Goal: Answer question/provide support

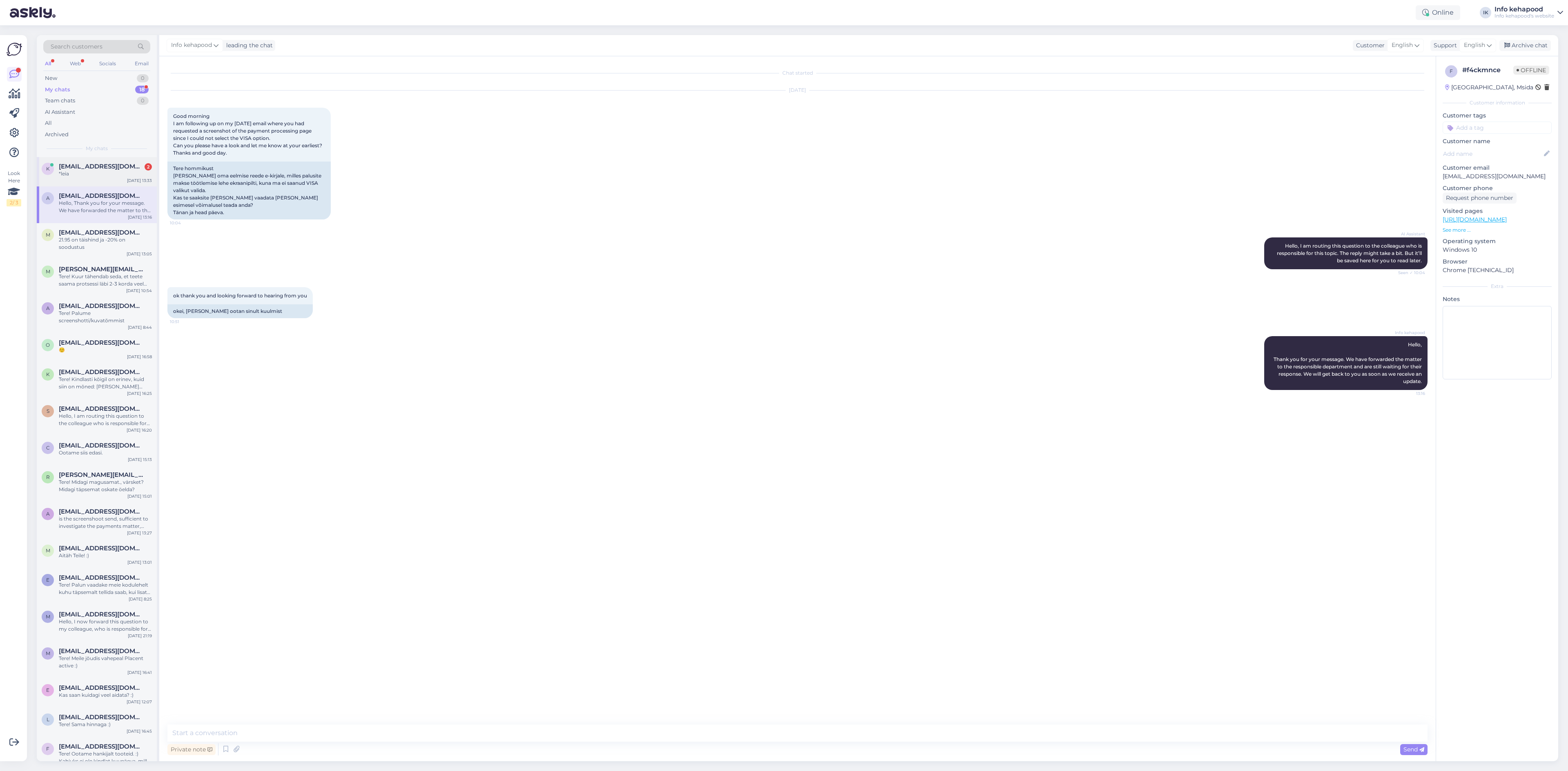
click at [98, 162] on div "k [EMAIL_ADDRESS][DOMAIN_NAME] 2 *leia [DATE] 13:33" at bounding box center [96, 172] width 120 height 30
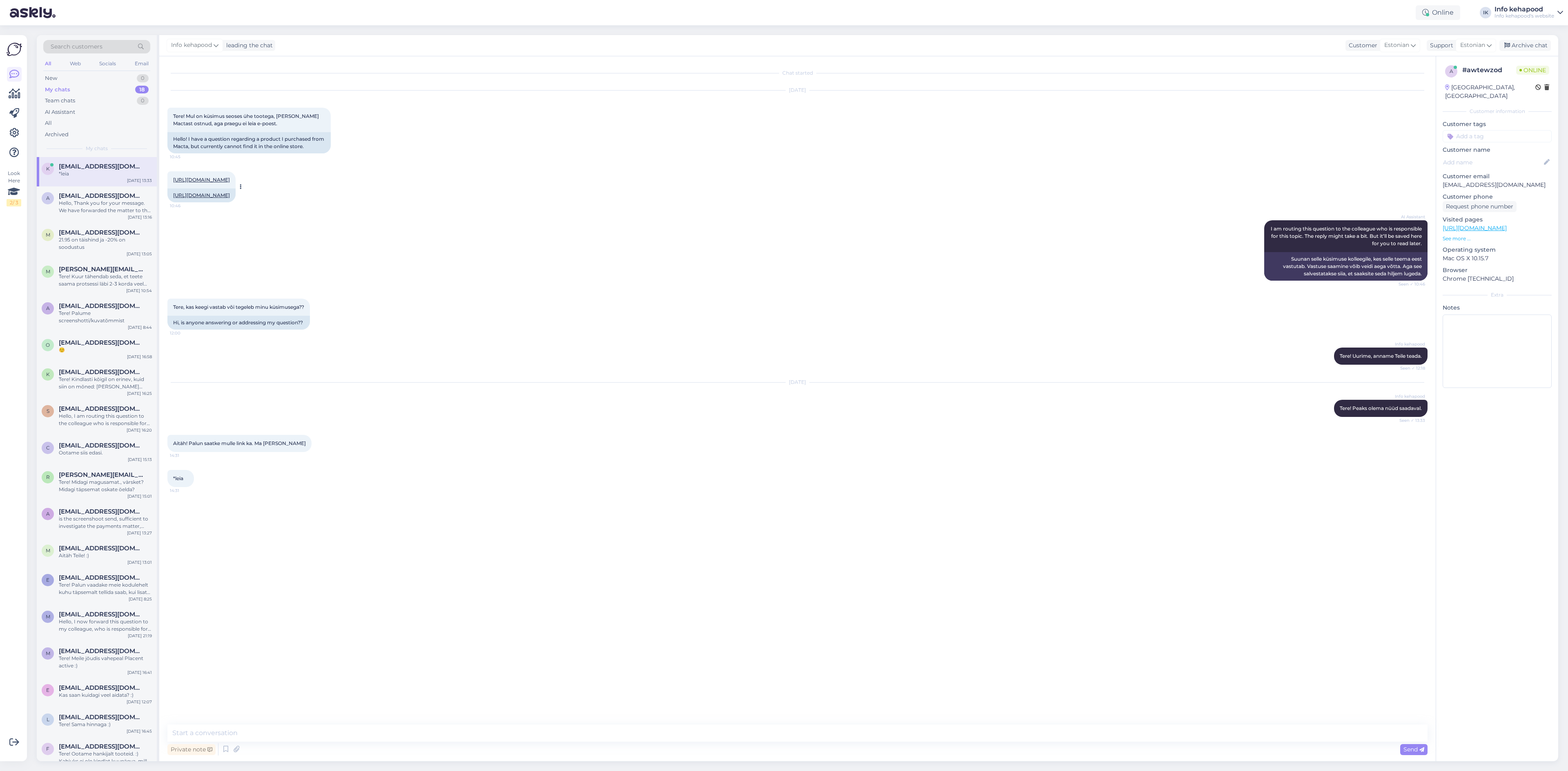
click at [214, 183] on link "[URL][DOMAIN_NAME]" at bounding box center [201, 179] width 57 height 6
click at [320, 711] on div "Chat started [DATE] Tere! Mul on küsimus seoses ühe tootega, [PERSON_NAME] Mact…" at bounding box center [800, 391] width 1267 height 653
click at [323, 718] on div "Chat started [DATE] Tere! Mul on küsimus seoses ühe tootega, [PERSON_NAME] Mact…" at bounding box center [797, 409] width 1277 height 705
click at [335, 737] on textarea at bounding box center [797, 733] width 1260 height 17
paste textarea "[URL][DOMAIN_NAME]"
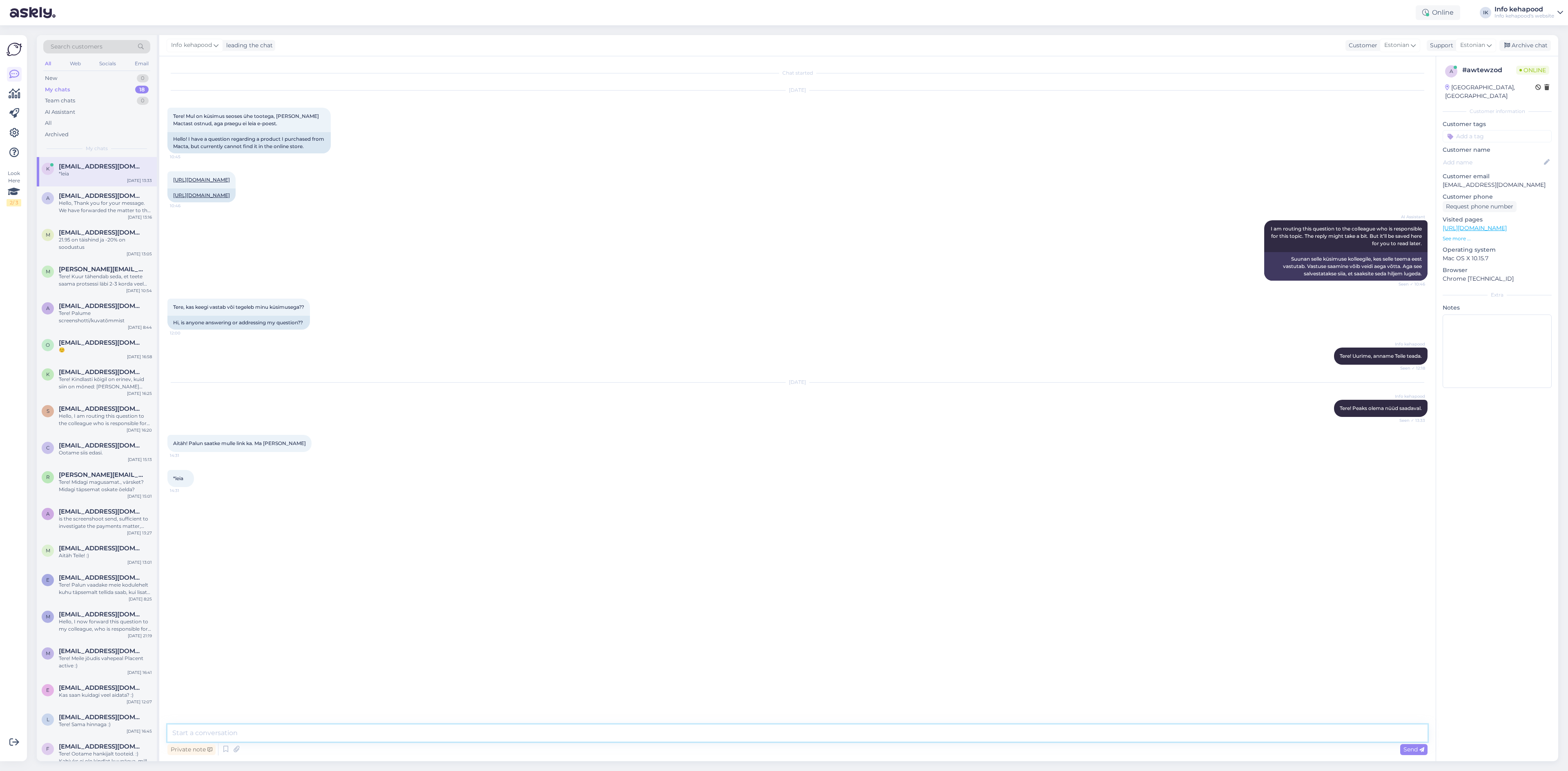
type textarea "[URL][DOMAIN_NAME]"
click at [700, 208] on div "[URL][DOMAIN_NAME] 10:46 [URL][DOMAIN_NAME]" at bounding box center [797, 186] width 1260 height 49
click at [642, 726] on textarea at bounding box center [797, 733] width 1260 height 17
type textarea "Kena päeva! :)"
click at [109, 210] on div "Hello, Thank you for your message. We have forwarded the matter to the responsi…" at bounding box center [105, 206] width 93 height 14
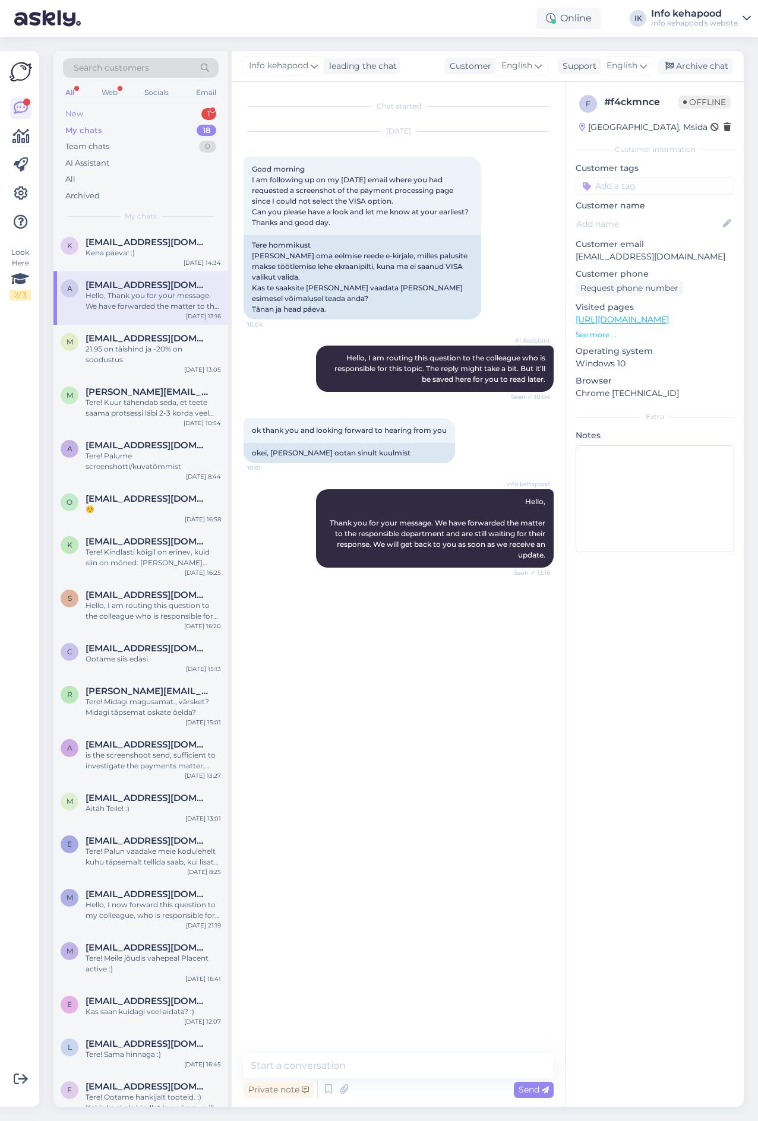
click at [154, 121] on div "New 1 My chats 18 Team chats 0 AI Assistant All Archived" at bounding box center [141, 155] width 156 height 98
click at [154, 120] on div "New 1" at bounding box center [141, 114] width 156 height 17
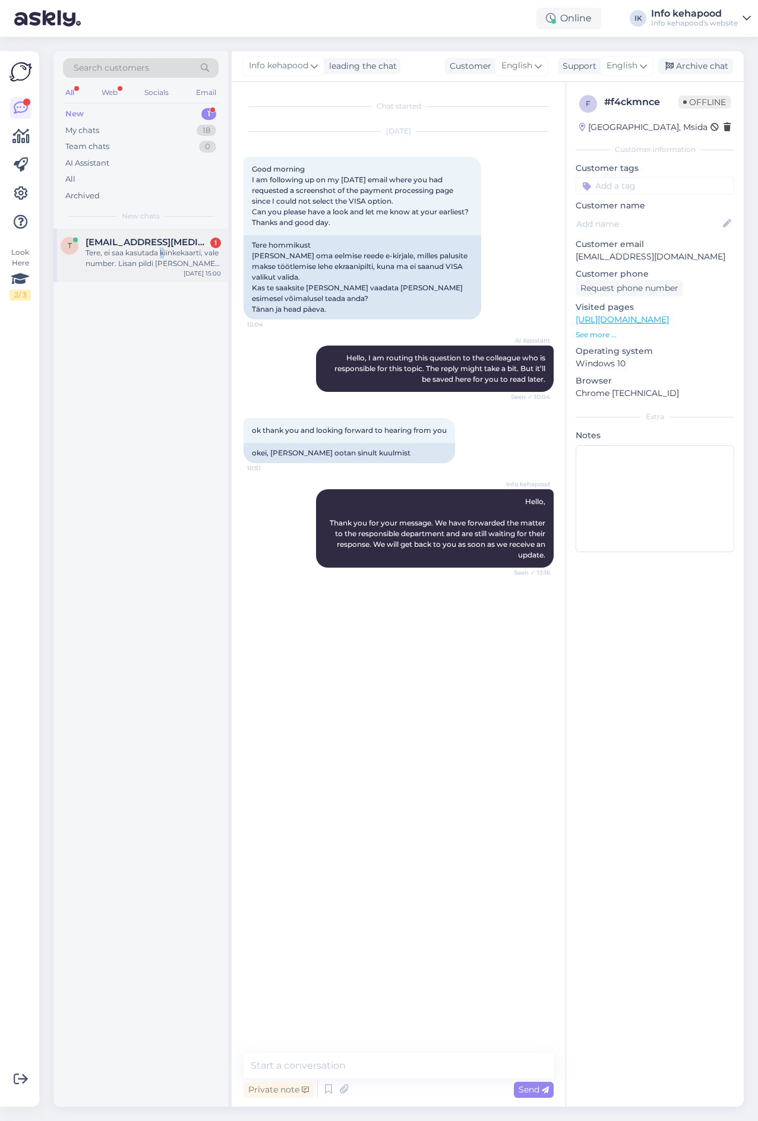
click at [162, 253] on div "Tere, ei saa kasutada kiinkekaarti, vale number. Lisan pildi [PERSON_NAME] öelg…" at bounding box center [153, 258] width 135 height 21
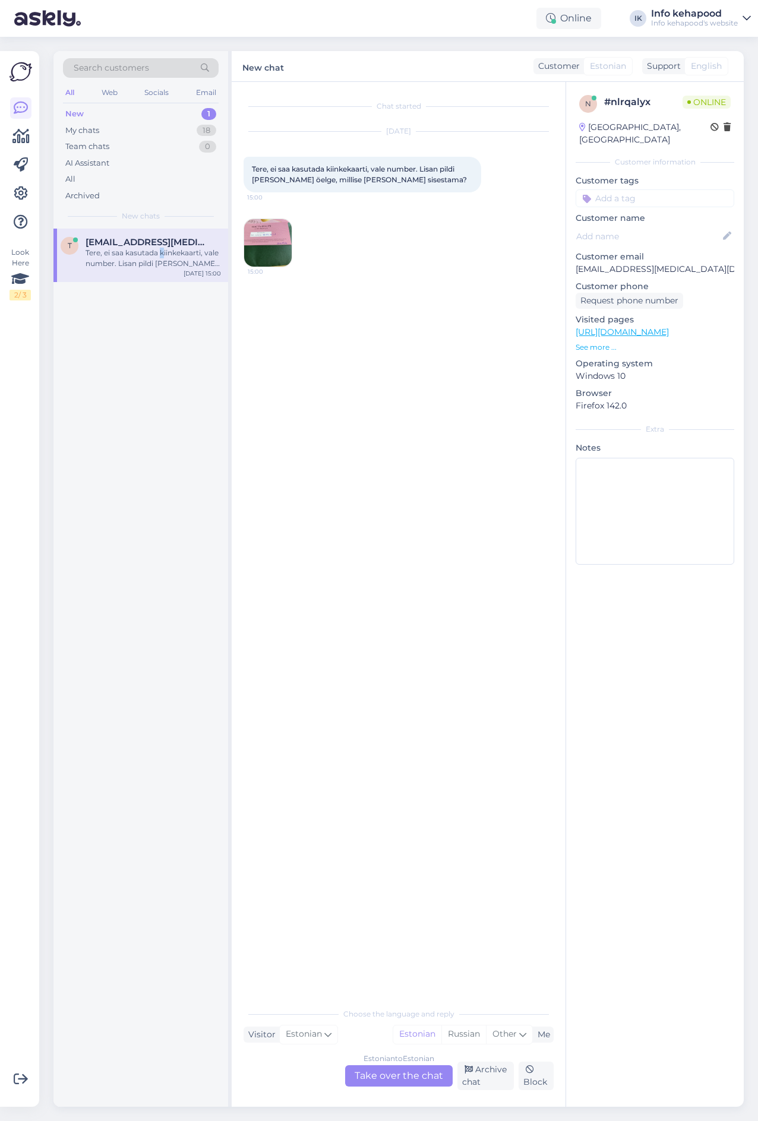
click at [268, 260] on img at bounding box center [268, 243] width 48 height 48
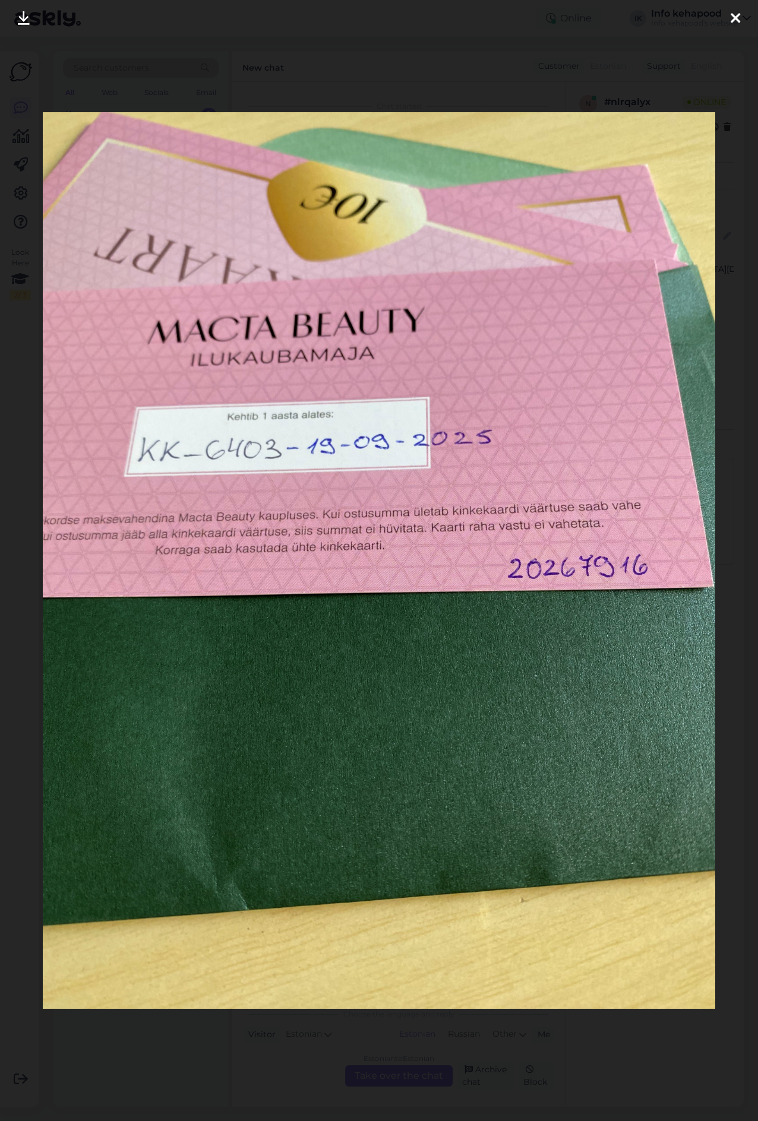
click at [744, 24] on div at bounding box center [735, 18] width 24 height 37
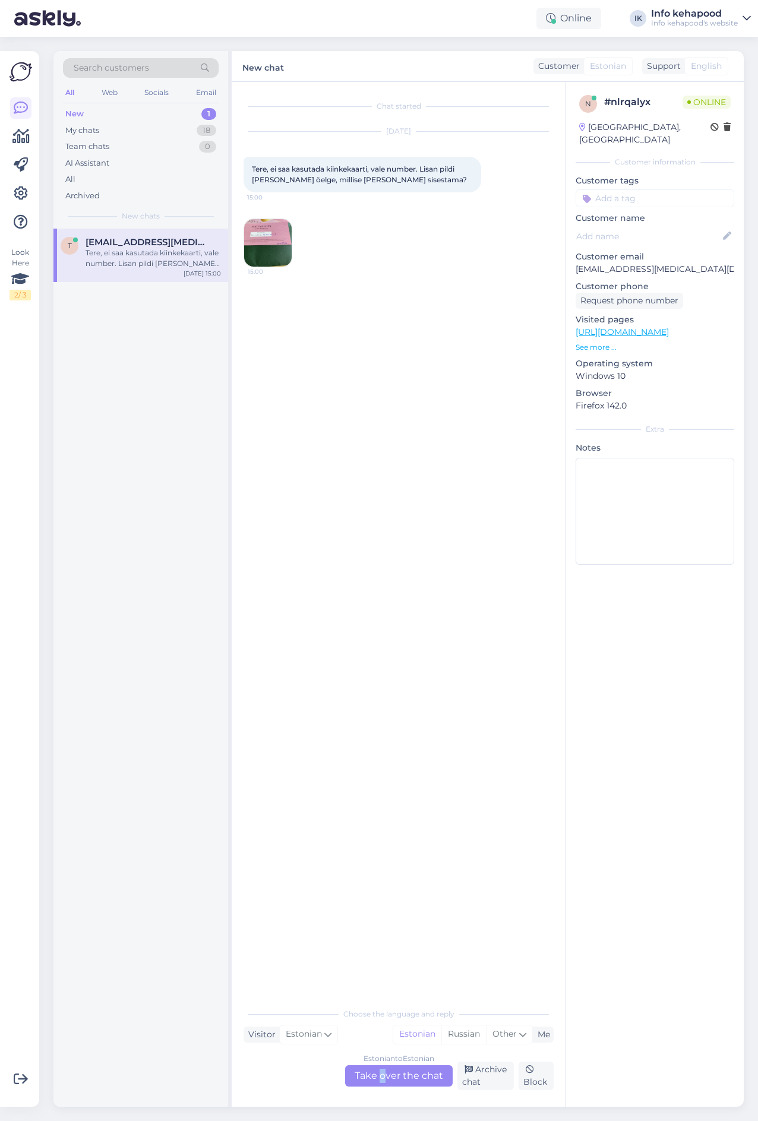
click at [380, 1083] on div "Estonian to Estonian Take over the chat" at bounding box center [398, 1075] width 107 height 21
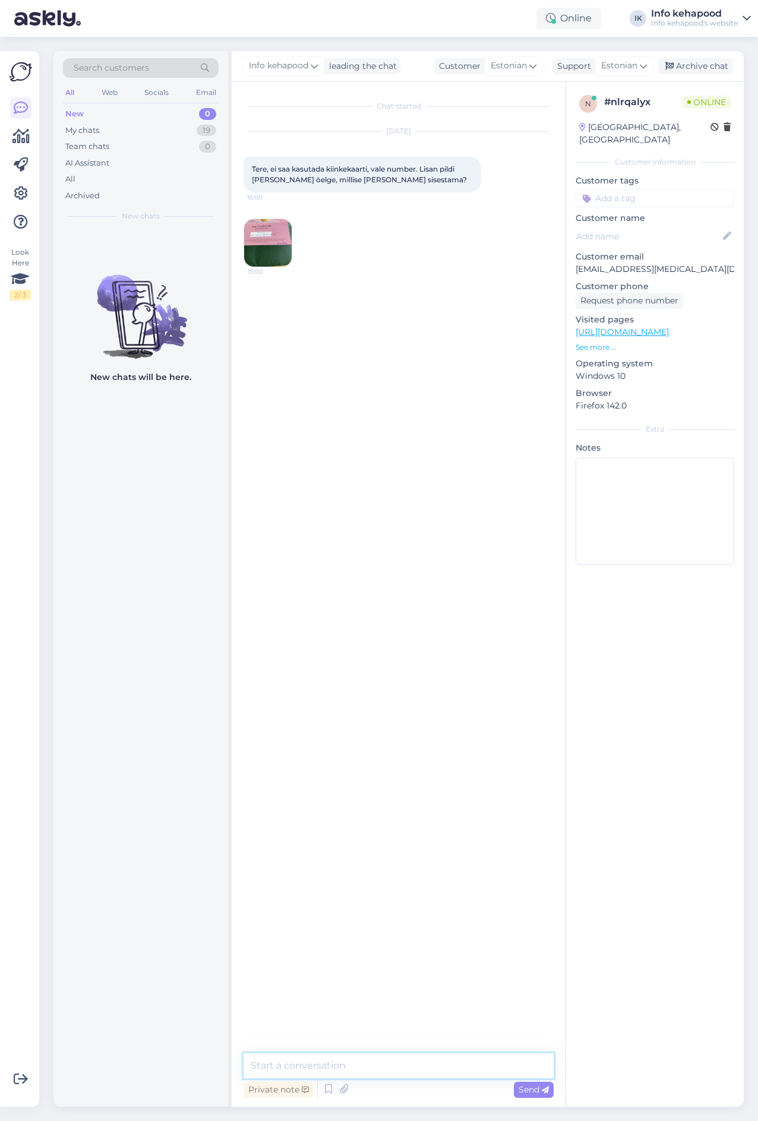
click at [360, 1072] on textarea at bounding box center [398, 1066] width 310 height 25
type textarea "Tere! Tegu on esinduskaupluste kinkekaardiga"
type textarea "Sellega ei saa e-poes tasuda"
